Goal: Task Accomplishment & Management: Manage account settings

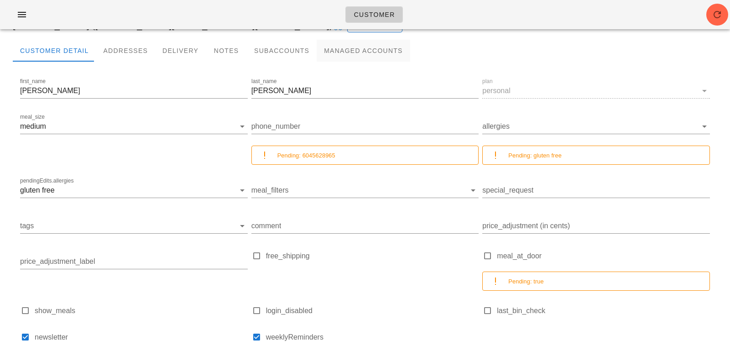
scroll to position [67, 0]
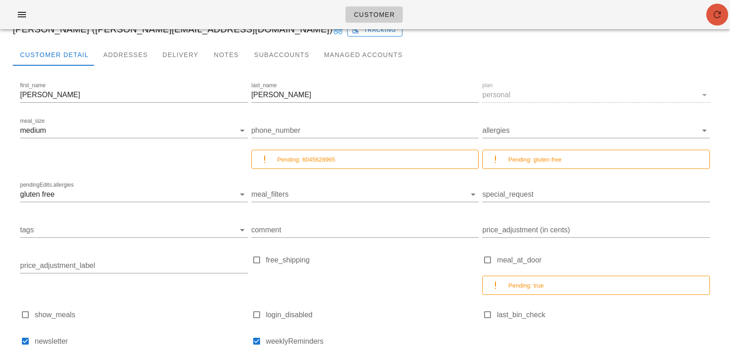
click at [709, 10] on span "button" at bounding box center [717, 14] width 22 height 11
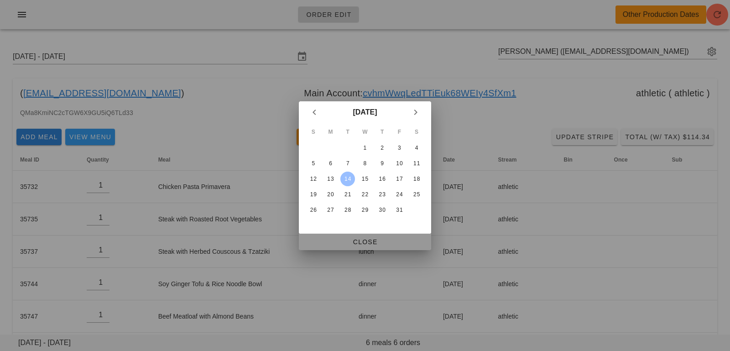
click at [363, 238] on span "Close" at bounding box center [365, 241] width 118 height 7
type input "Sunday October 12 - Saturday October 18"
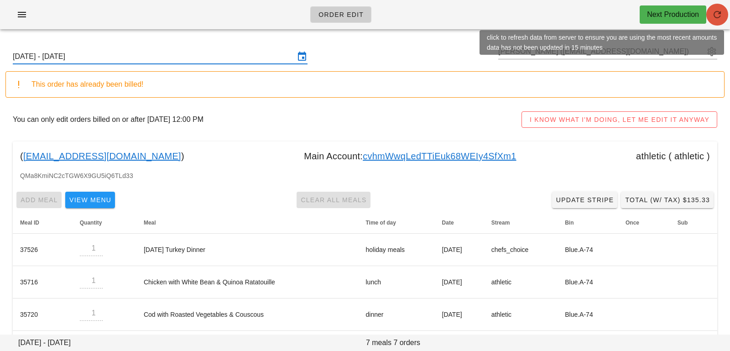
click at [717, 16] on icon "button" at bounding box center [716, 14] width 11 height 11
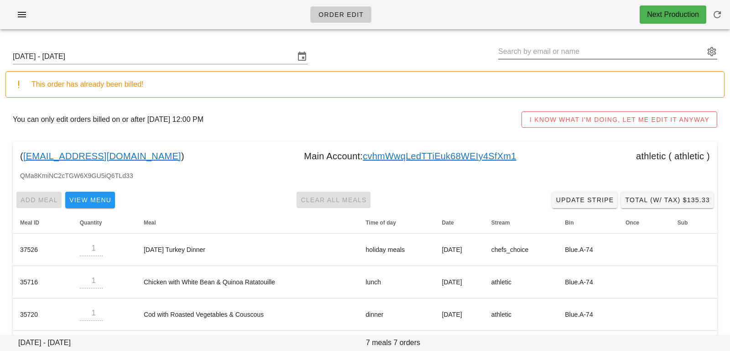
click at [588, 53] on input "text" at bounding box center [601, 51] width 206 height 15
paste input "lrebernak@shaw.ca"
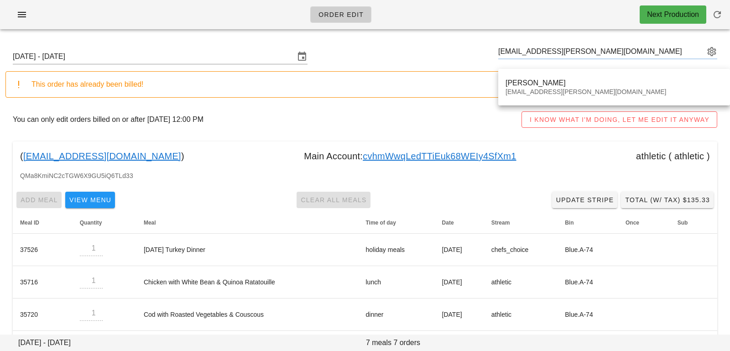
type input "Lisa Rebernak (lrebernak@shaw.ca)"
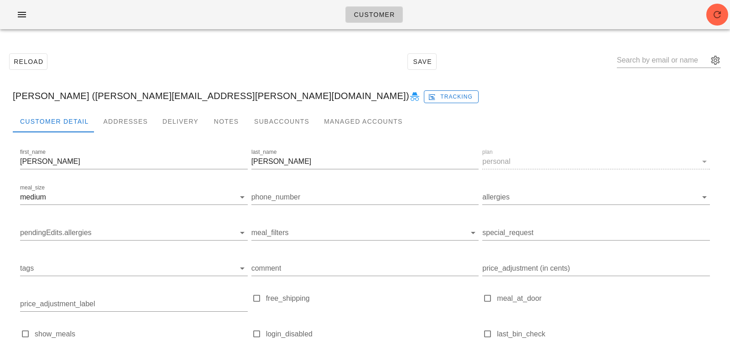
click at [700, 19] on div "Customer" at bounding box center [365, 14] width 730 height 29
